Goal: Task Accomplishment & Management: Manage account settings

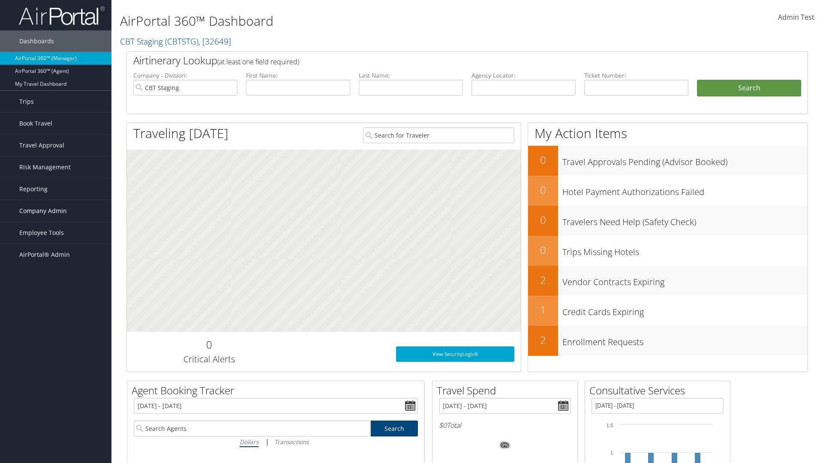
click at [56, 211] on span "Company Admin" at bounding box center [43, 210] width 48 height 21
click at [56, 318] on link "Travel Policy" at bounding box center [55, 318] width 111 height 13
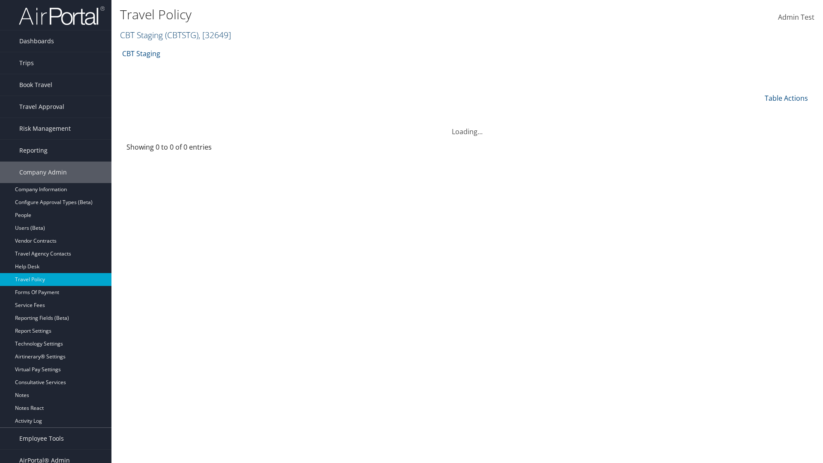
click at [141, 35] on link "CBT Staging ( CBTSTG ) , [ 32649 ]" at bounding box center [175, 35] width 111 height 12
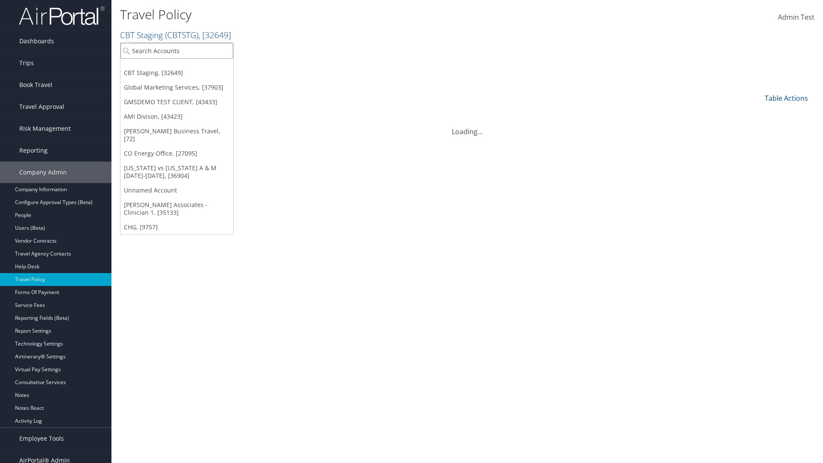
click at [177, 51] on input "search" at bounding box center [176, 51] width 113 height 16
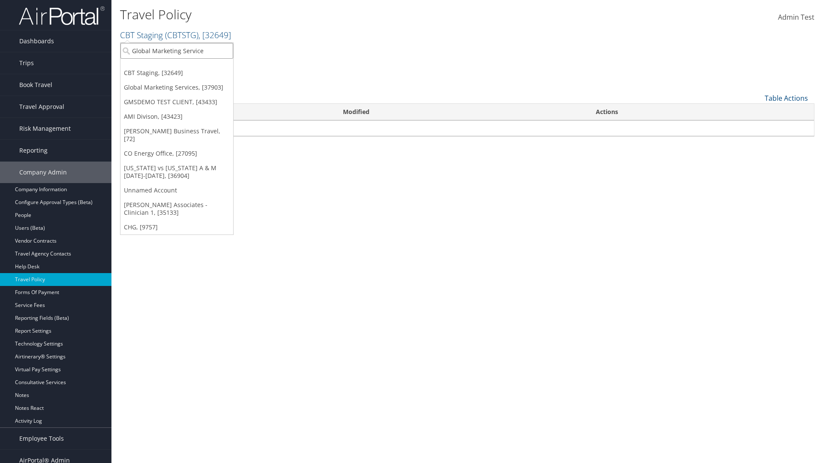
type input "Global Marketing Services"
click at [185, 66] on div "Global Marketing Services (301946), [37903]" at bounding box center [185, 67] width 138 height 8
